Goal: Transaction & Acquisition: Purchase product/service

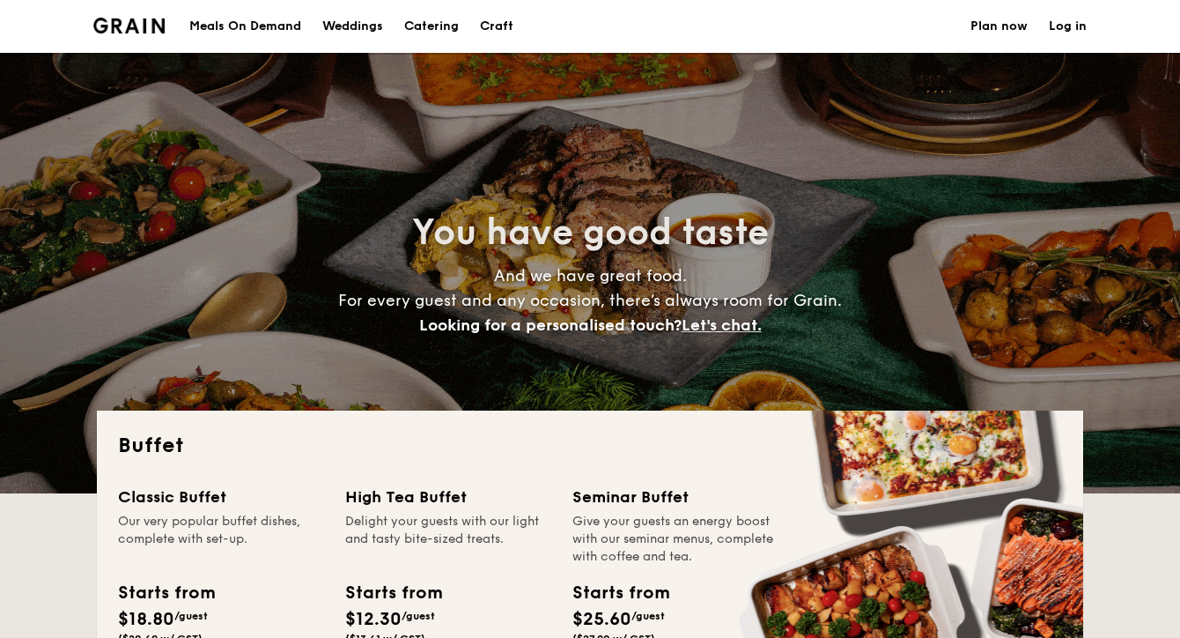
select select
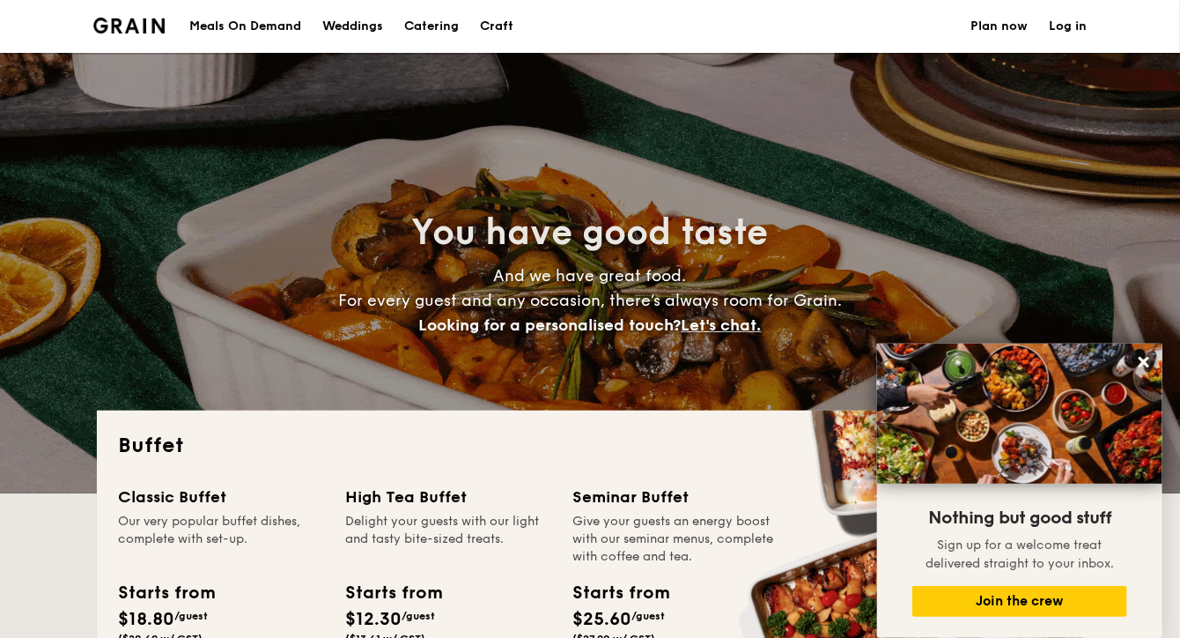
click at [273, 24] on div "Meals On Demand" at bounding box center [245, 26] width 112 height 53
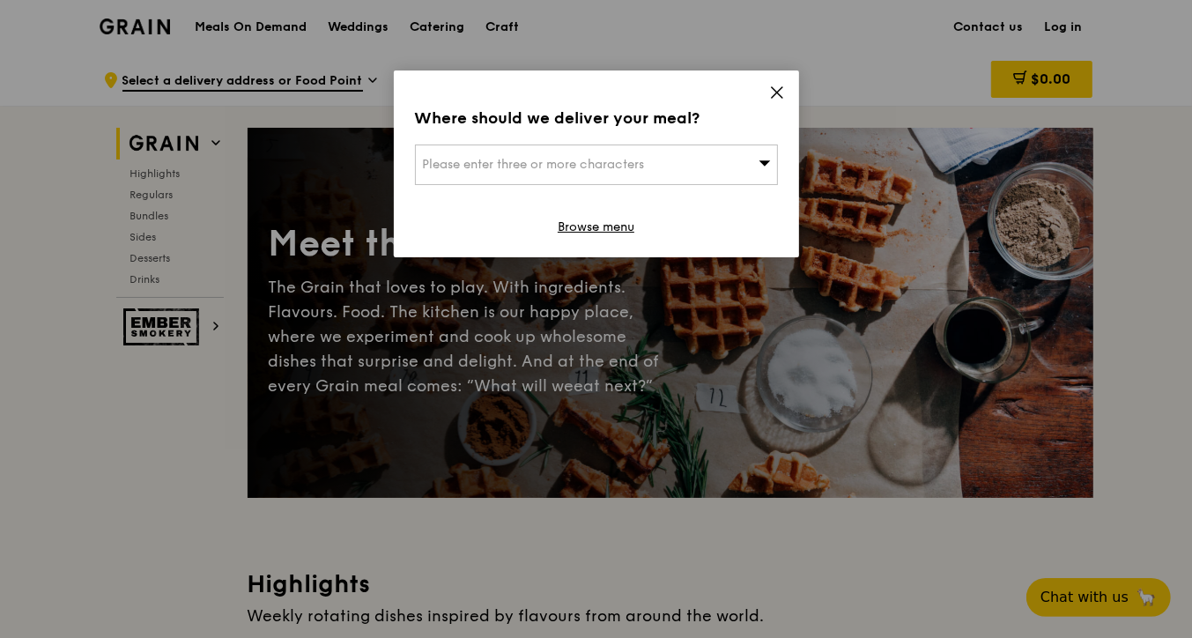
click at [778, 91] on icon at bounding box center [777, 92] width 11 height 11
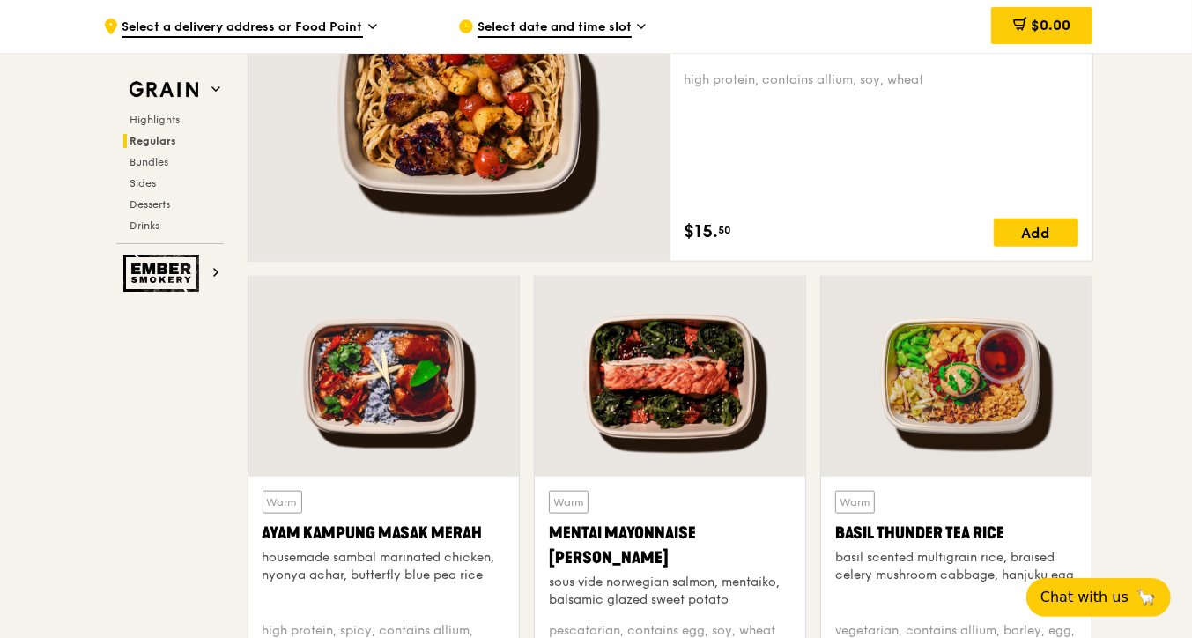
scroll to position [1549, 0]
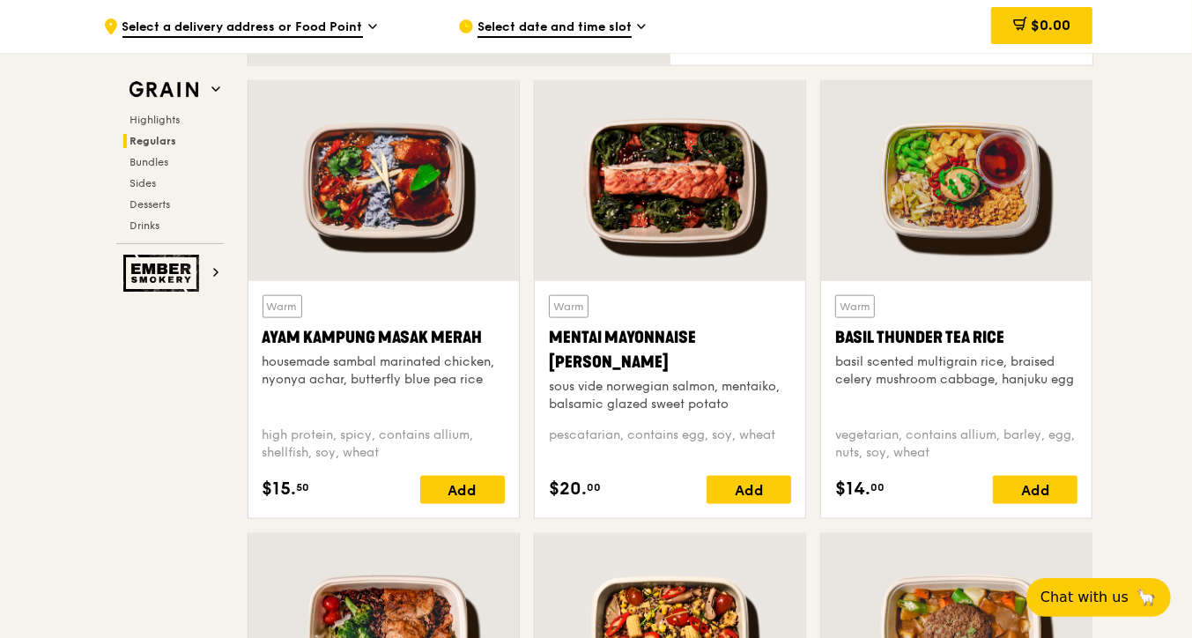
click at [661, 338] on div "Mentai Mayonnaise [PERSON_NAME]" at bounding box center [670, 349] width 242 height 49
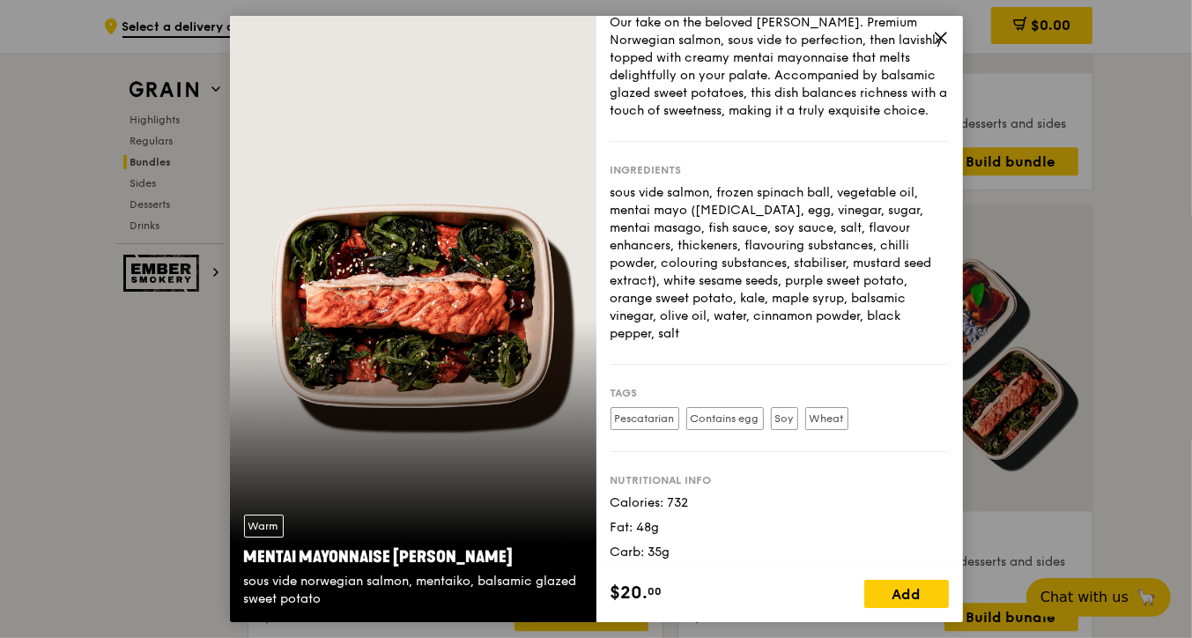
scroll to position [0, 0]
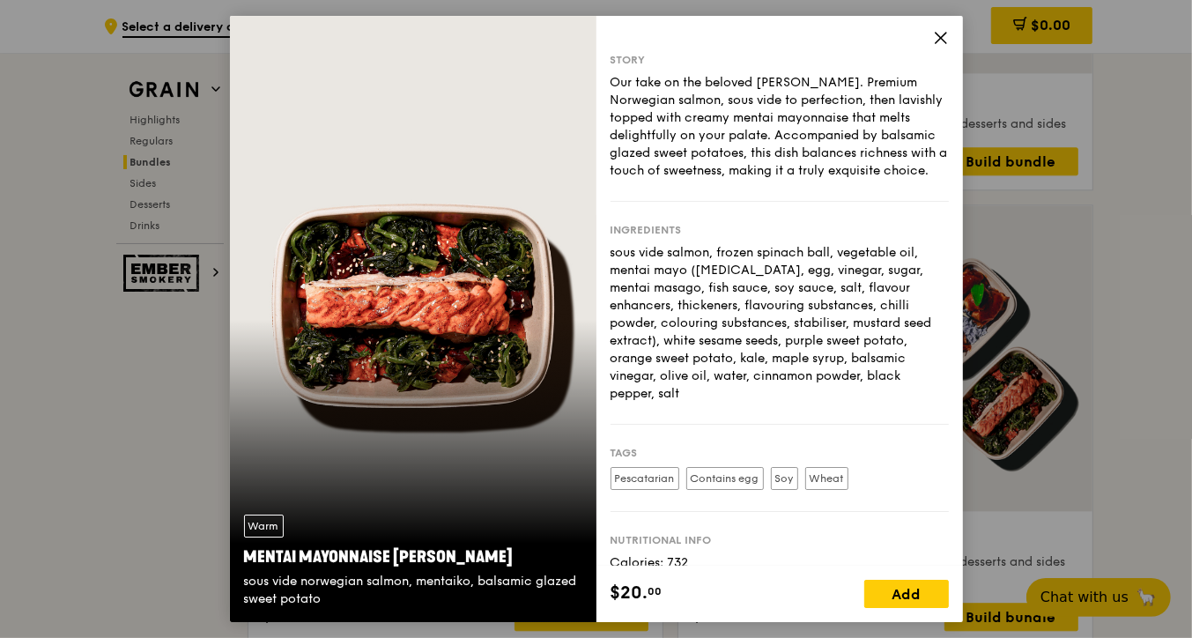
click at [928, 44] on div "Story Our take on the beloved mentaiko salmon. Premium Norwegian salmon, sous v…" at bounding box center [779, 291] width 366 height 550
click at [933, 39] on icon at bounding box center [941, 38] width 16 height 16
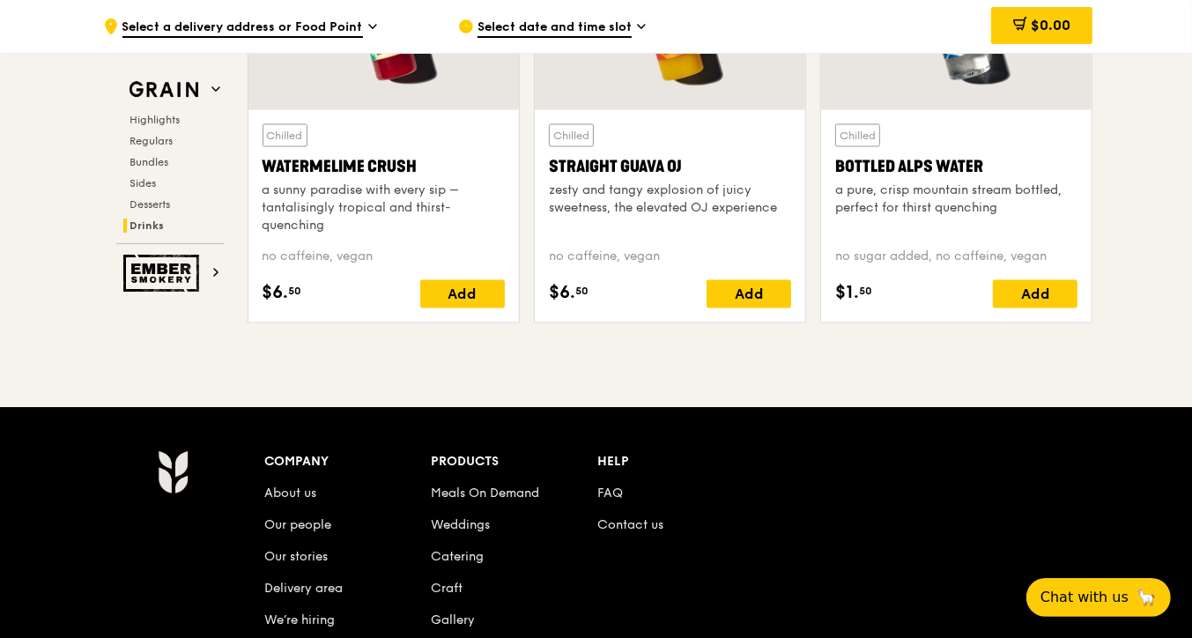
scroll to position [6925, 0]
